Goal: Task Accomplishment & Management: Manage account settings

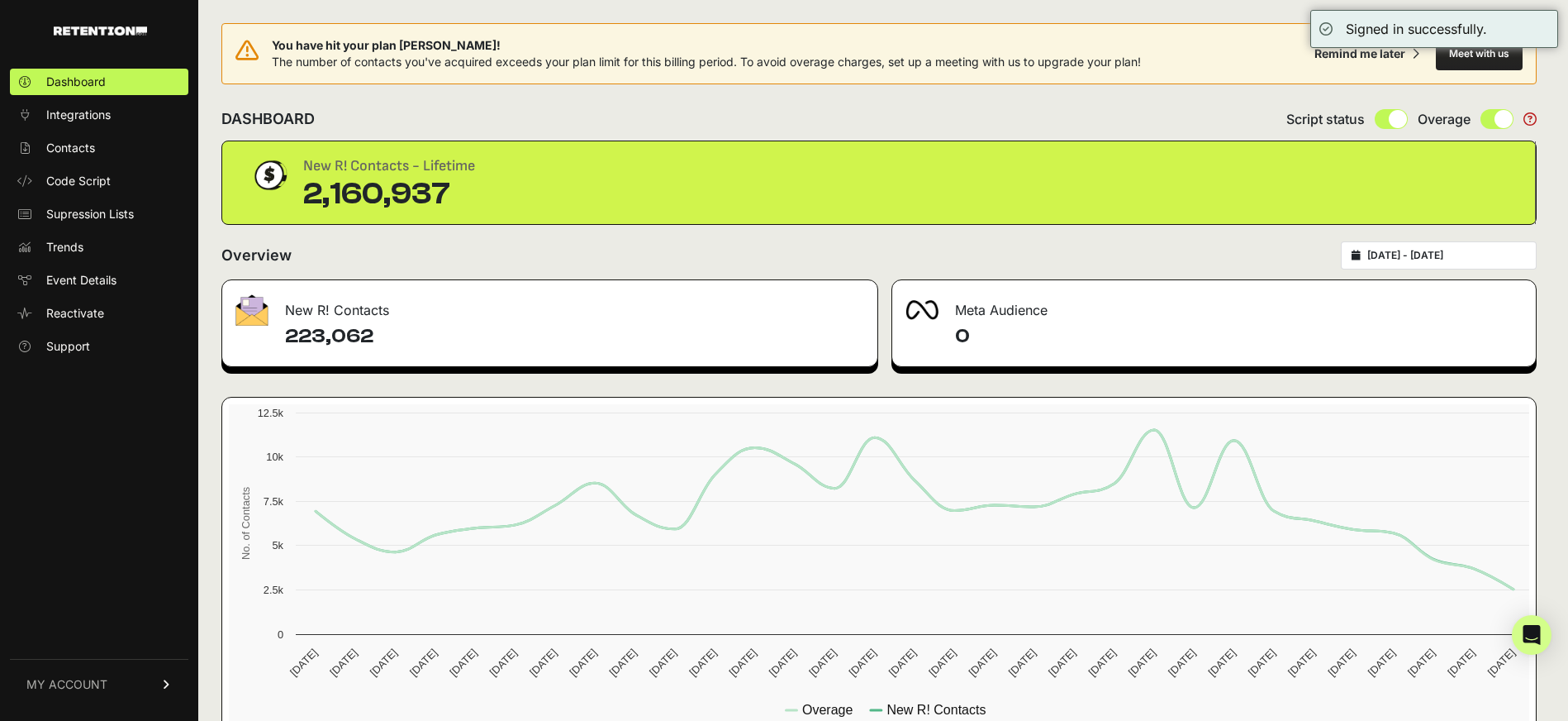
type input "[DATE]"
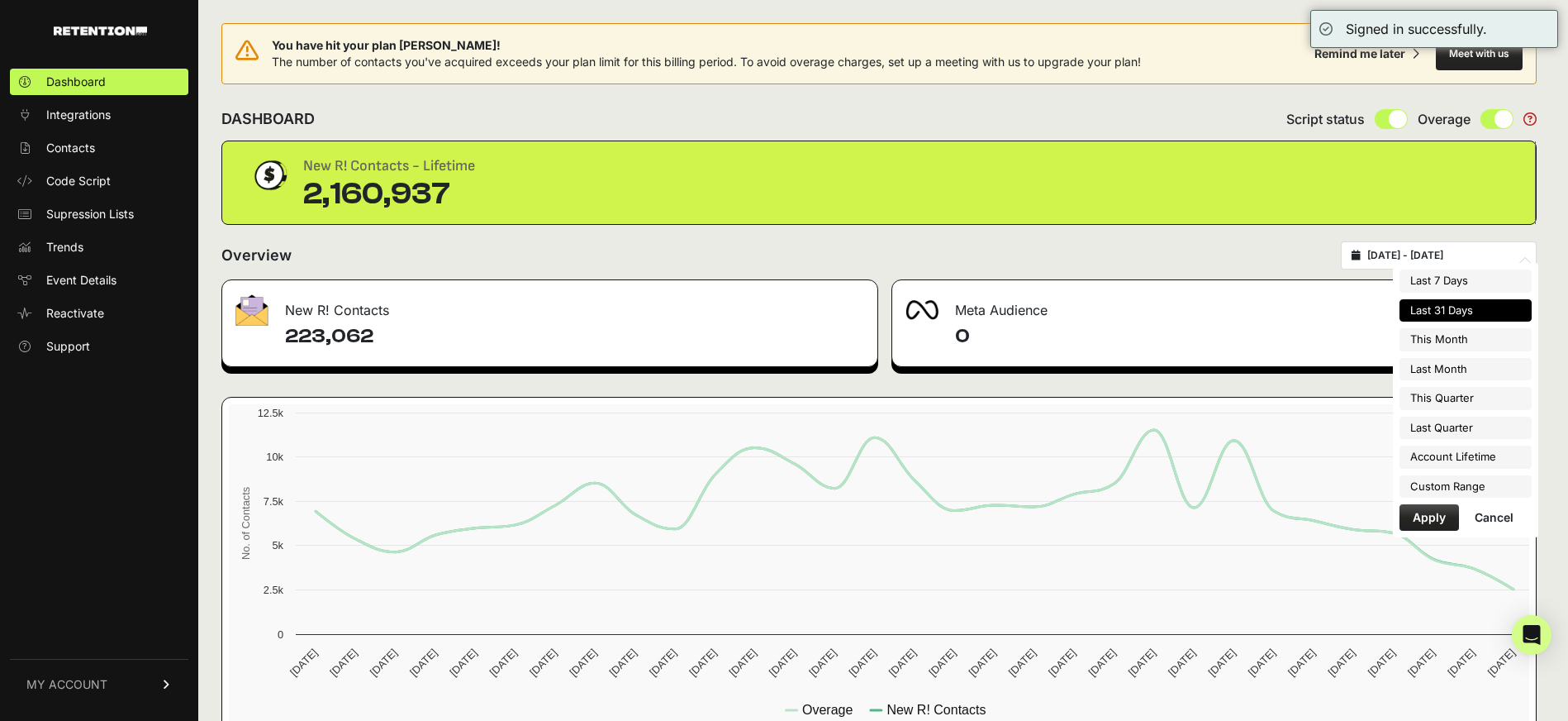
click at [1448, 260] on input "[DATE] - [DATE]" at bounding box center [1447, 255] width 158 height 13
type input "[DATE]"
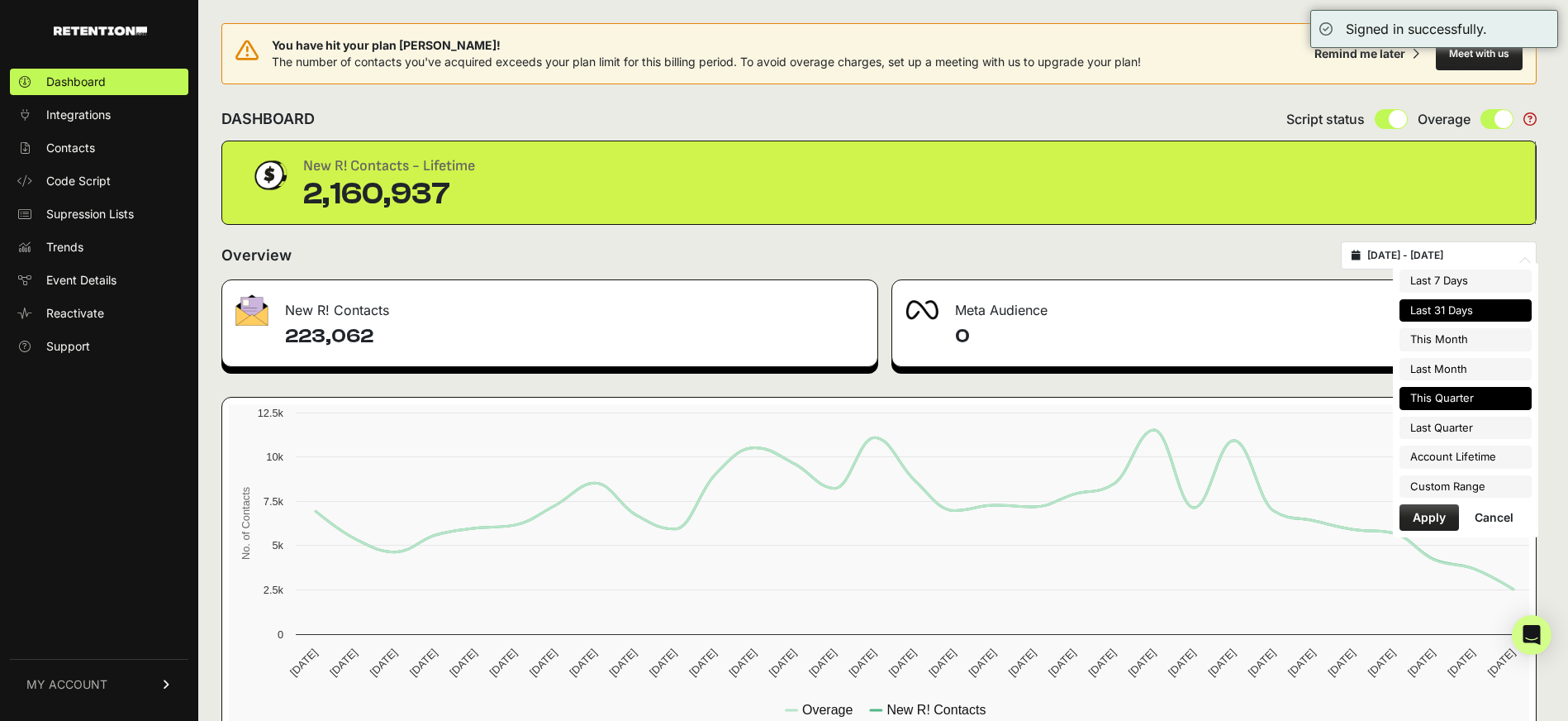
type input "[DATE]"
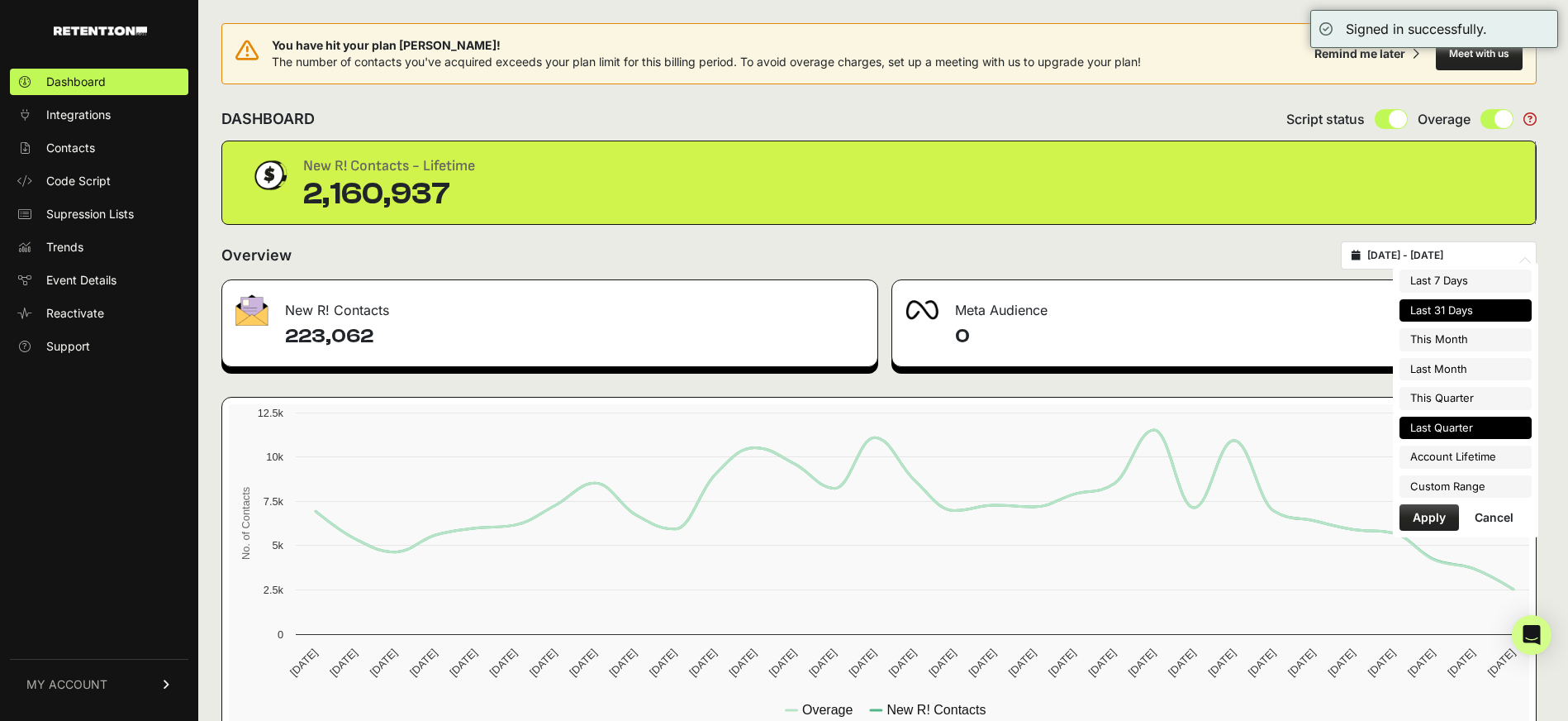
type input "[DATE]"
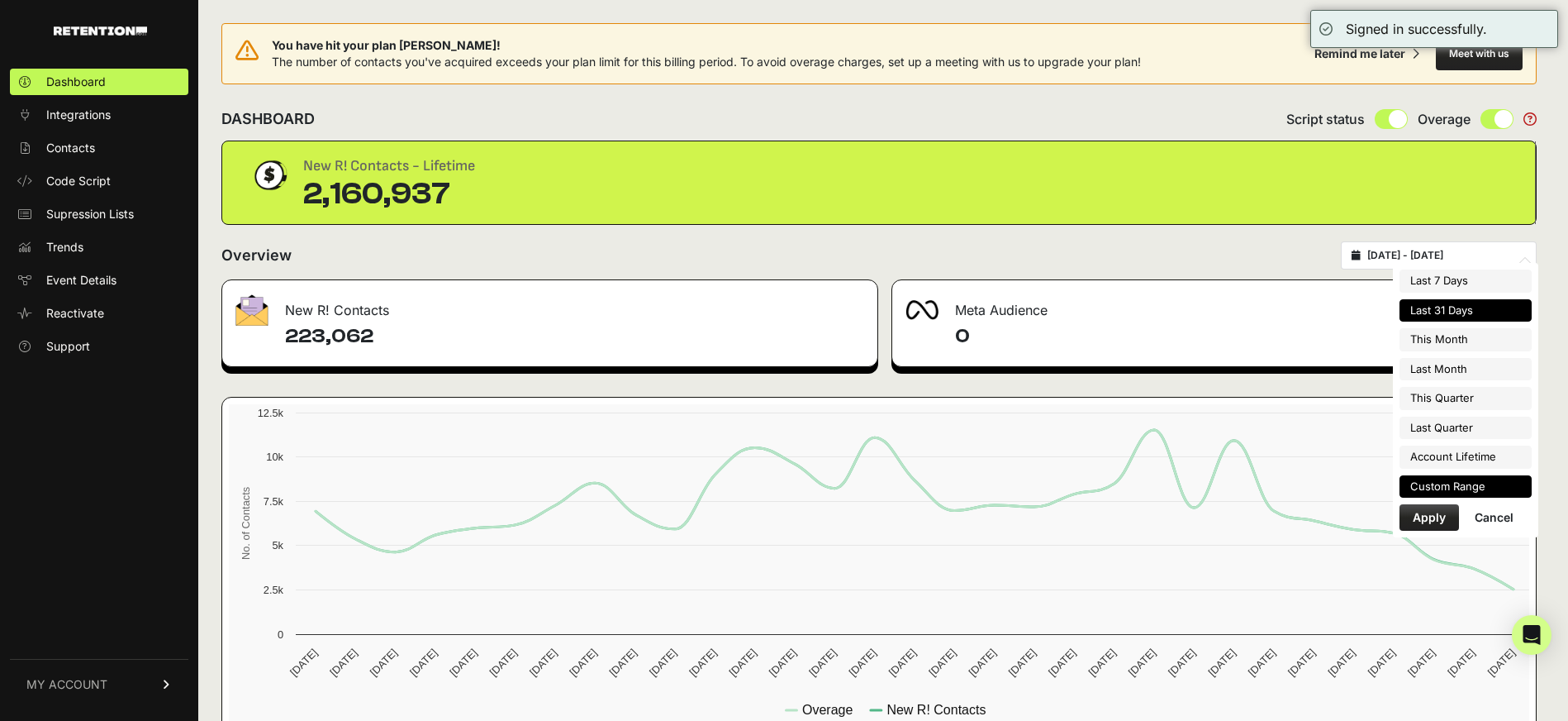
click at [1435, 485] on li "Custom Range" at bounding box center [1465, 487] width 133 height 23
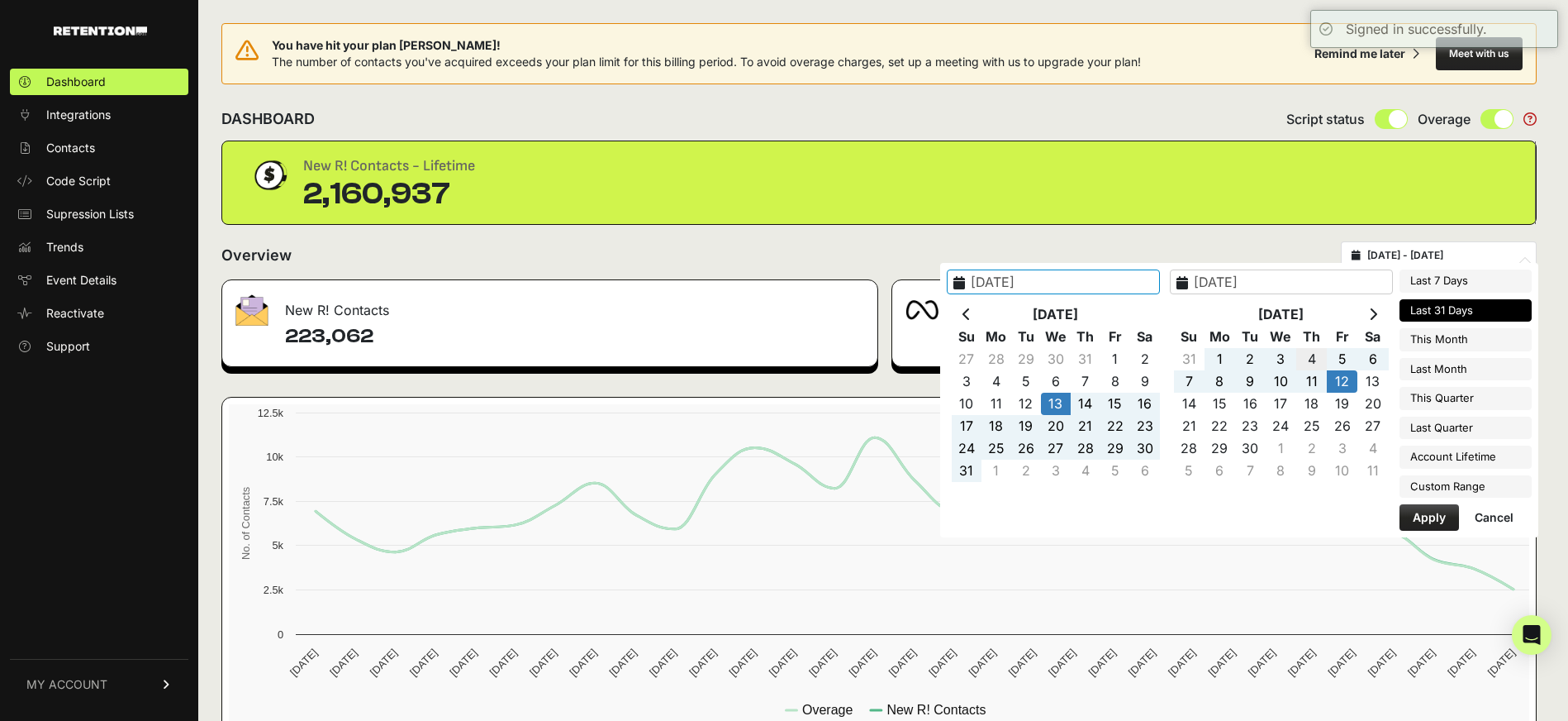
type input "2025-09-04"
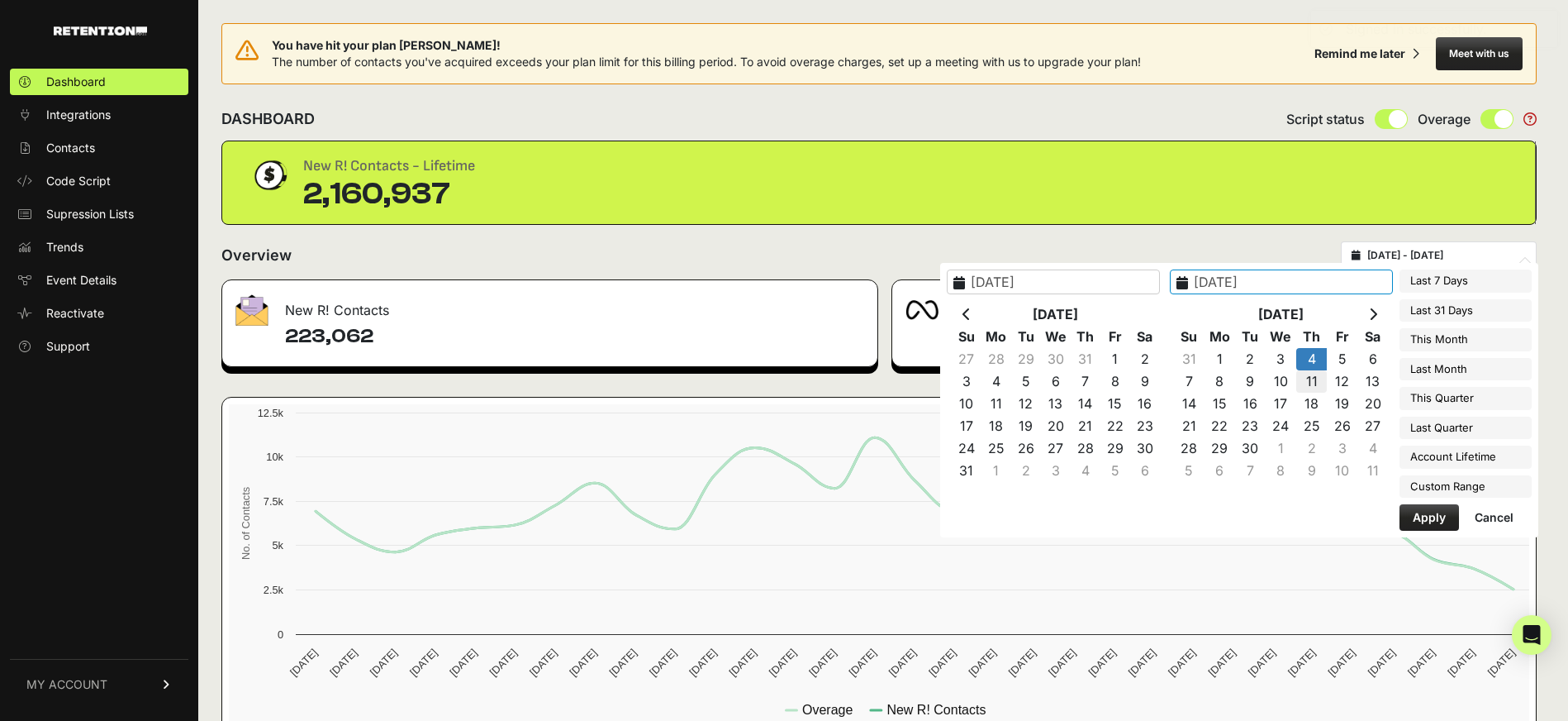
drag, startPoint x: 1332, startPoint y: 355, endPoint x: 1314, endPoint y: 371, distance: 24.1
type input "2025-09-10"
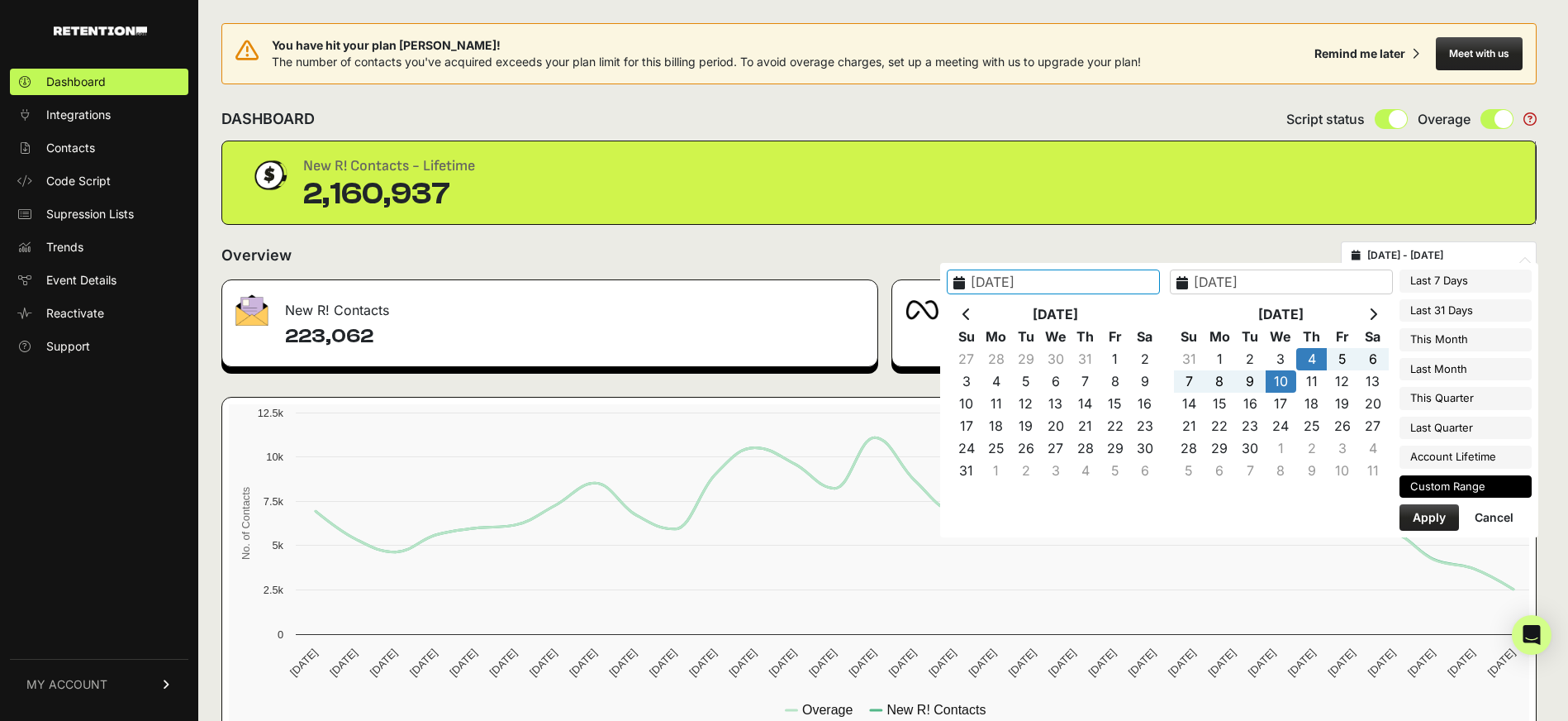
type input "2025-09-04"
click at [1428, 523] on button "Apply" at bounding box center [1429, 517] width 59 height 27
type input "2025-09-04 - 2025-09-10"
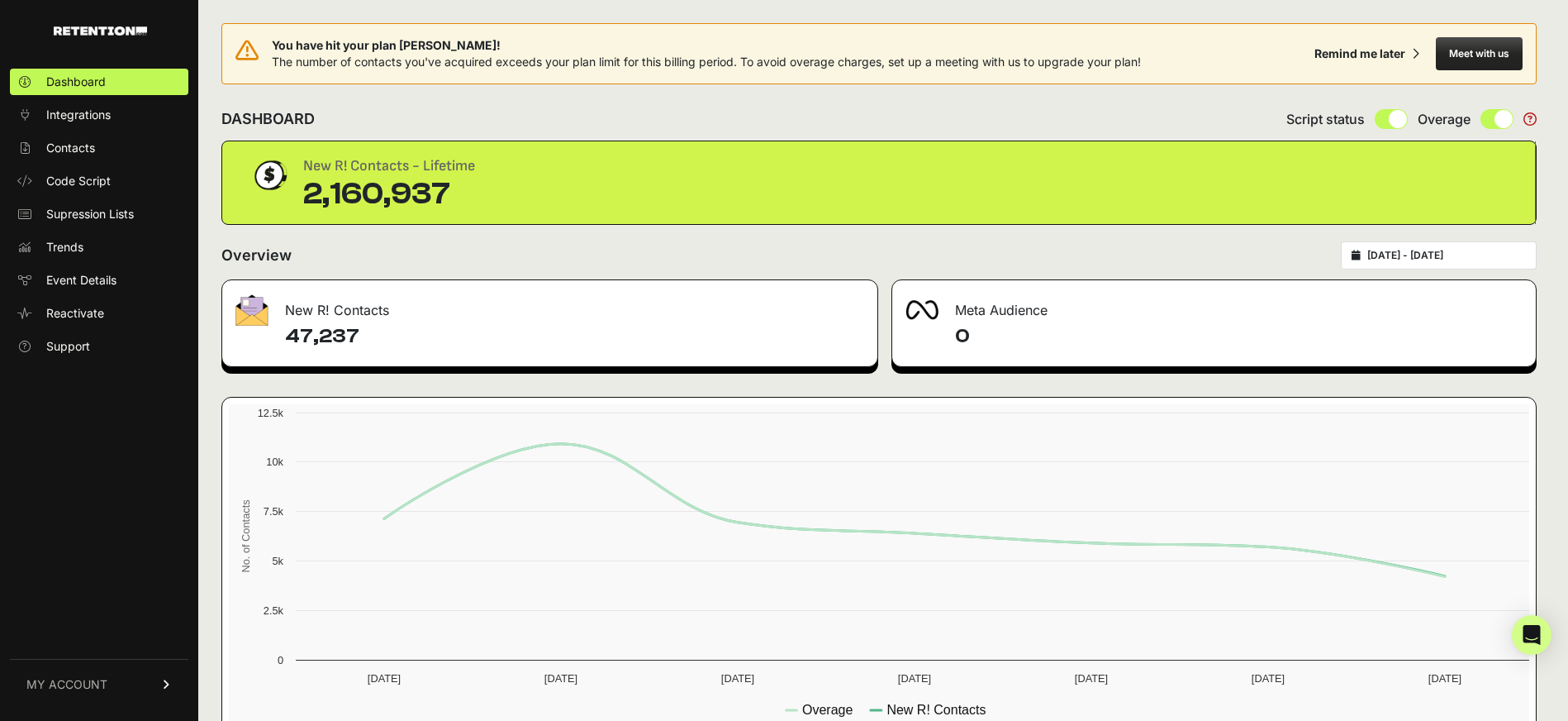
click at [100, 681] on span "MY ACCOUNT" at bounding box center [67, 684] width 81 height 17
click at [87, 697] on span "Sign Out" at bounding box center [69, 696] width 47 height 17
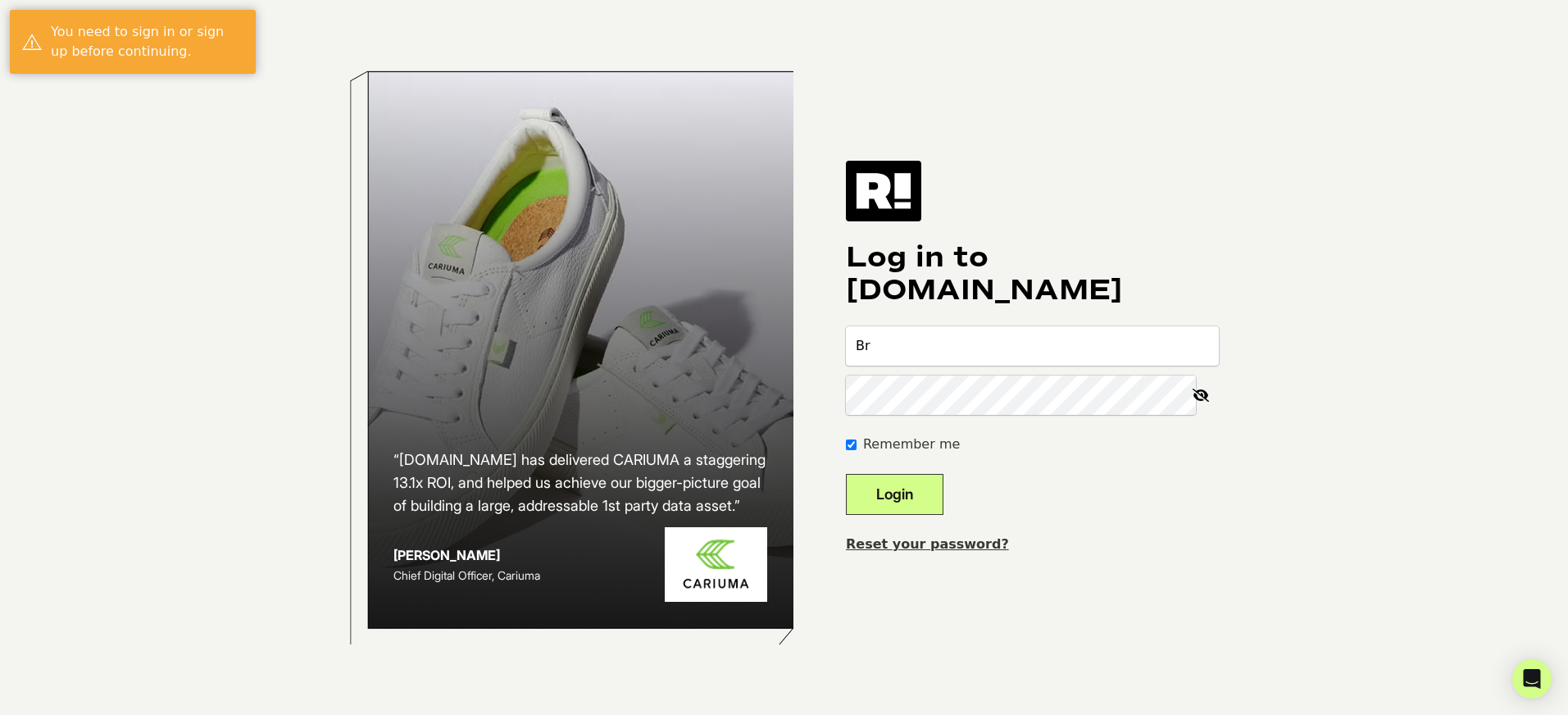
type input "[PERSON_NAME][EMAIL_ADDRESS][DOMAIN_NAME]"
click at [846, 474] on button "Login" at bounding box center [894, 495] width 98 height 41
